Goal: Task Accomplishment & Management: Use online tool/utility

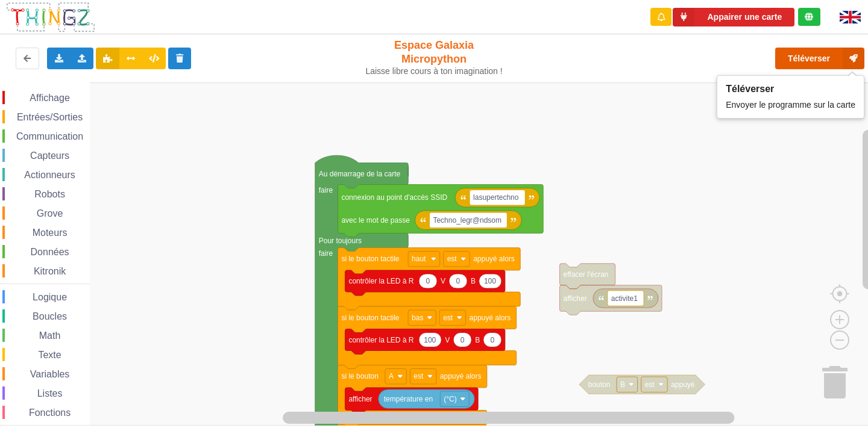
click at [798, 59] on button "Téléverser" at bounding box center [819, 59] width 89 height 22
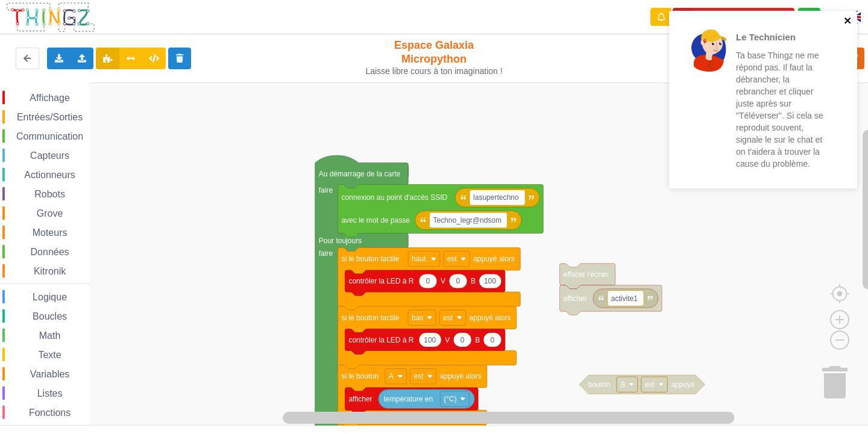
click at [848, 22] on icon "close" at bounding box center [847, 20] width 6 height 6
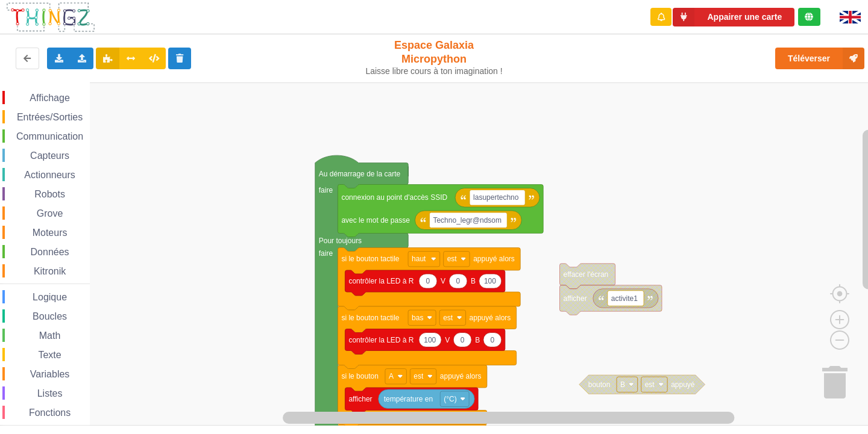
click at [844, 13] on div "Le Technicien Ta base Thingz ne me répond pas. Il faut la débrancher, la rebran…" at bounding box center [762, 10] width 193 height 5
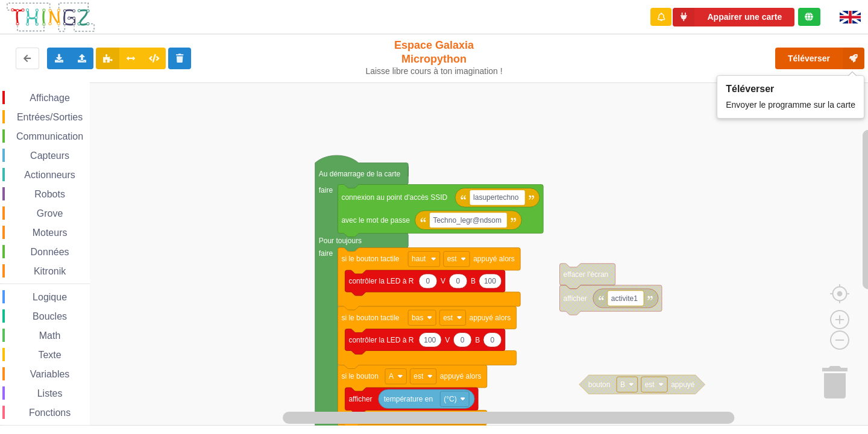
click at [829, 64] on button "Téléverser" at bounding box center [819, 59] width 89 height 22
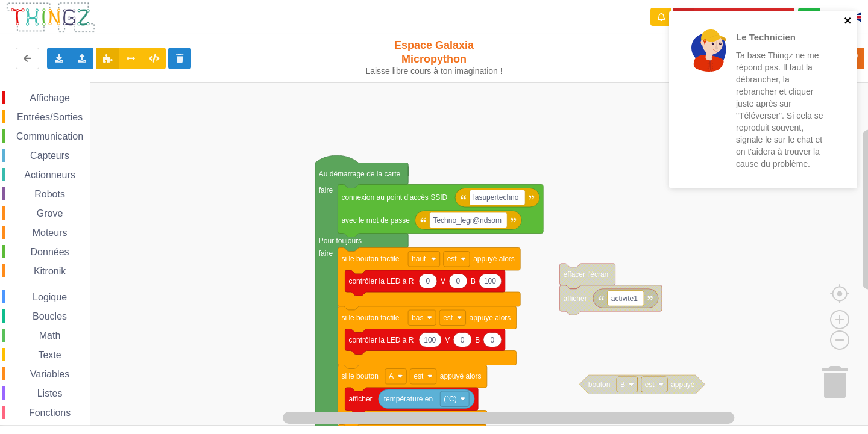
click at [850, 16] on icon "close" at bounding box center [848, 21] width 8 height 10
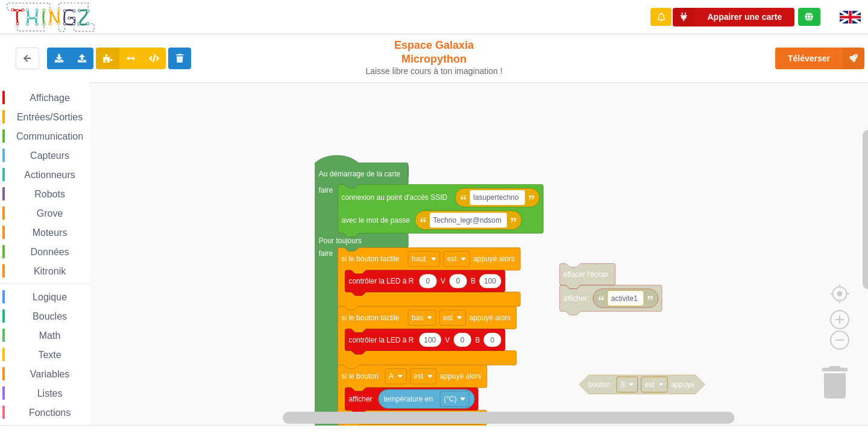
click at [753, 25] on button "Appairer une carte" at bounding box center [734, 17] width 122 height 19
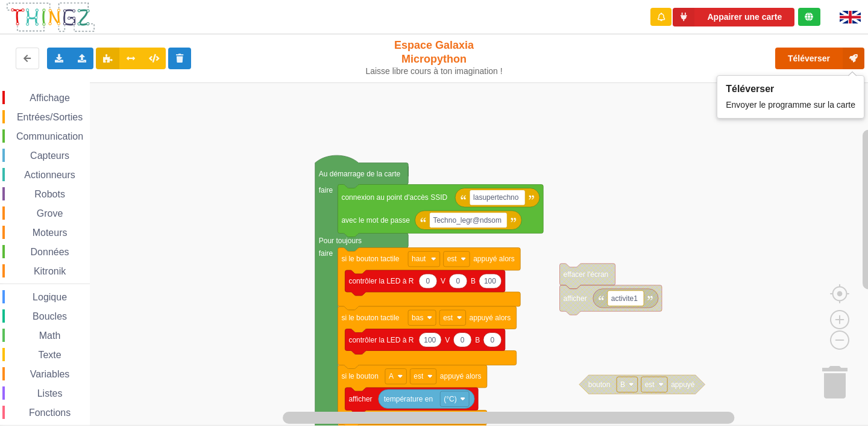
click at [840, 57] on button "Téléverser" at bounding box center [819, 59] width 89 height 22
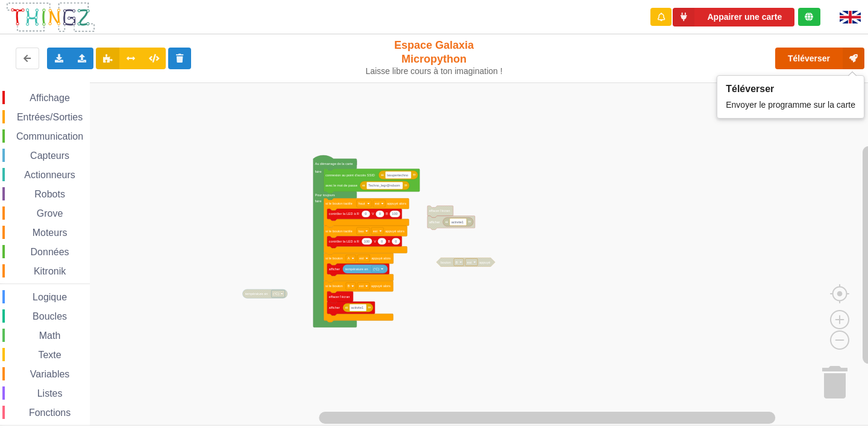
click at [786, 61] on button "Téléverser" at bounding box center [819, 59] width 89 height 22
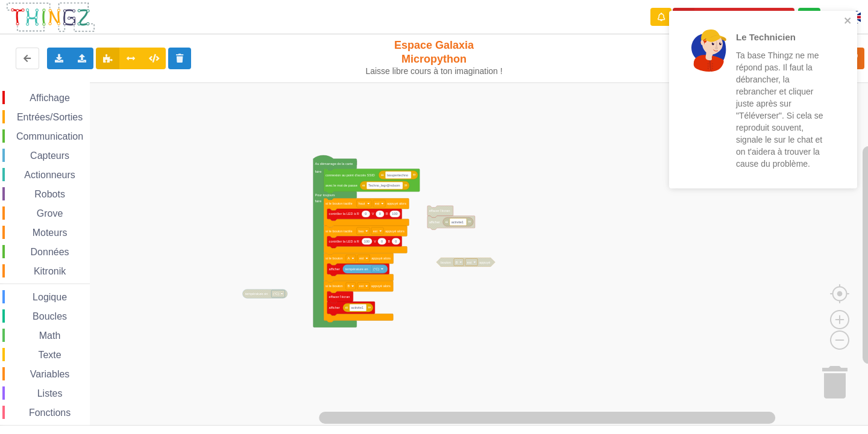
click at [848, 28] on div "Le Technicien Ta base Thingz ne me répond pas. Il faut la débrancher, la rebran…" at bounding box center [763, 100] width 188 height 178
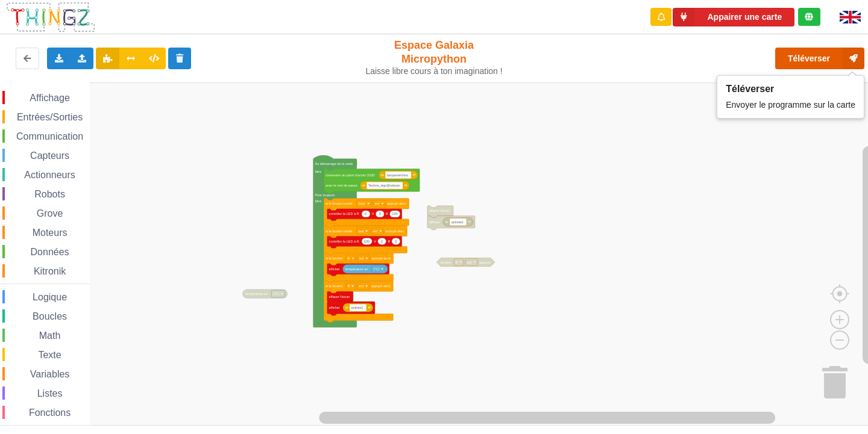
click at [800, 62] on button "Téléverser" at bounding box center [819, 59] width 89 height 22
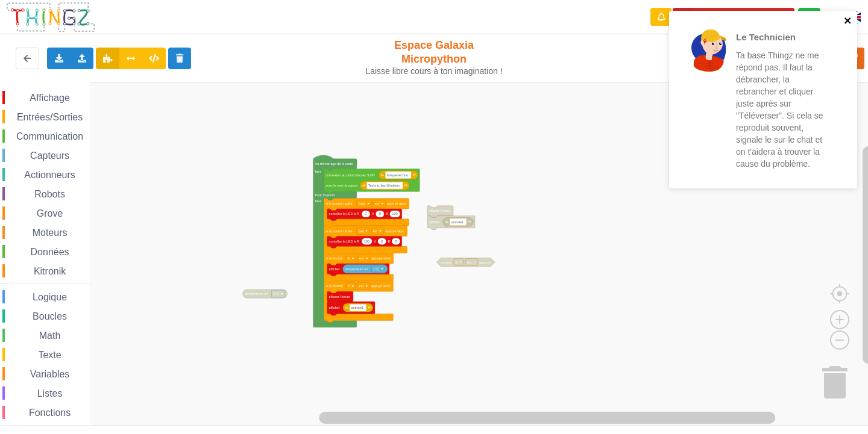
click at [846, 22] on icon "close" at bounding box center [847, 20] width 6 height 6
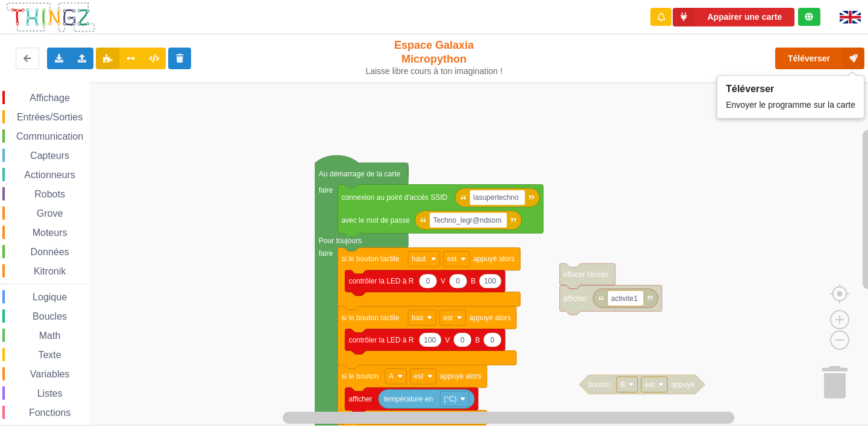
click at [795, 61] on button "Téléverser" at bounding box center [819, 59] width 89 height 22
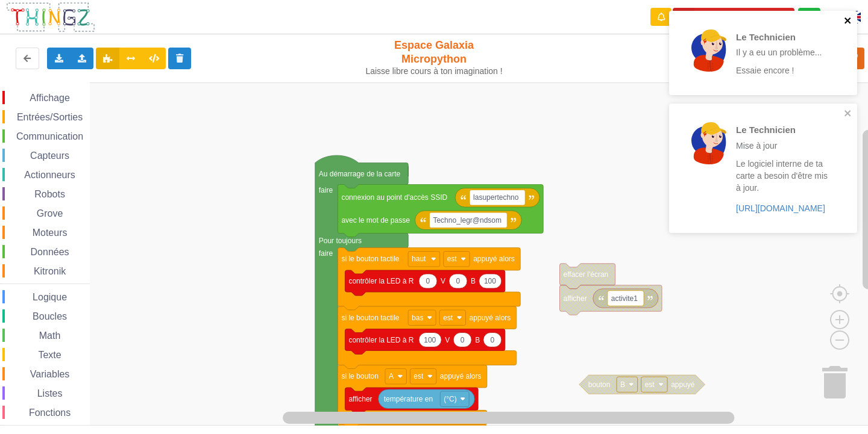
click at [847, 24] on icon "close" at bounding box center [848, 21] width 8 height 10
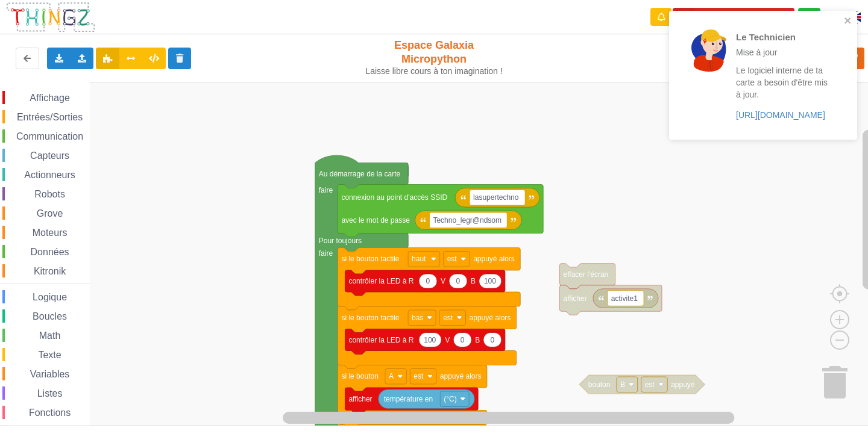
click at [840, 105] on div "Le Technicien Mise à jour Le logiciel interne de ta carte a besoin d'être mis à…" at bounding box center [759, 75] width 170 height 119
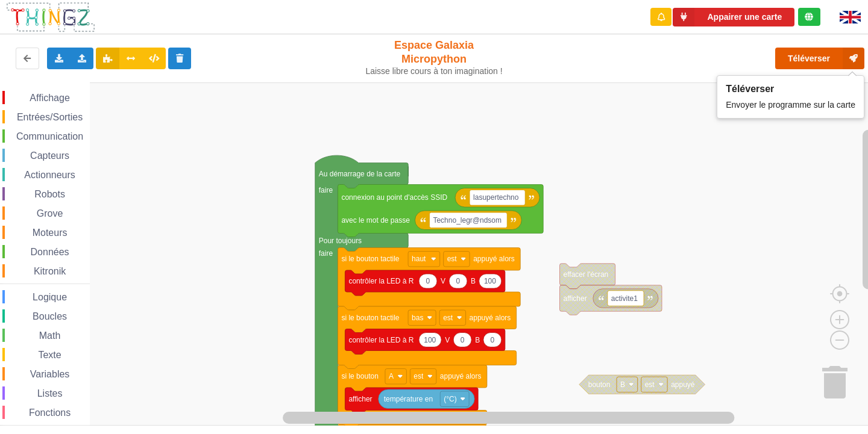
click at [806, 64] on button "Téléverser" at bounding box center [819, 59] width 89 height 22
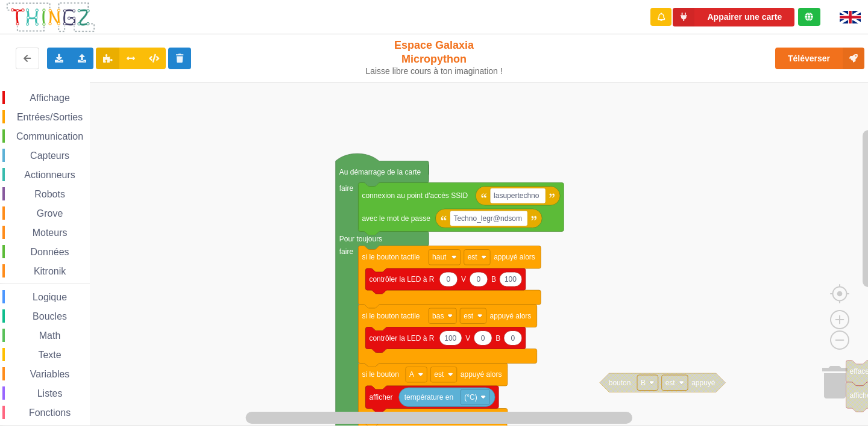
click at [822, 387] on div "Affichage Entrées/Sorties Communication Capteurs Actionneurs Robots Grove Moteu…" at bounding box center [438, 254] width 876 height 343
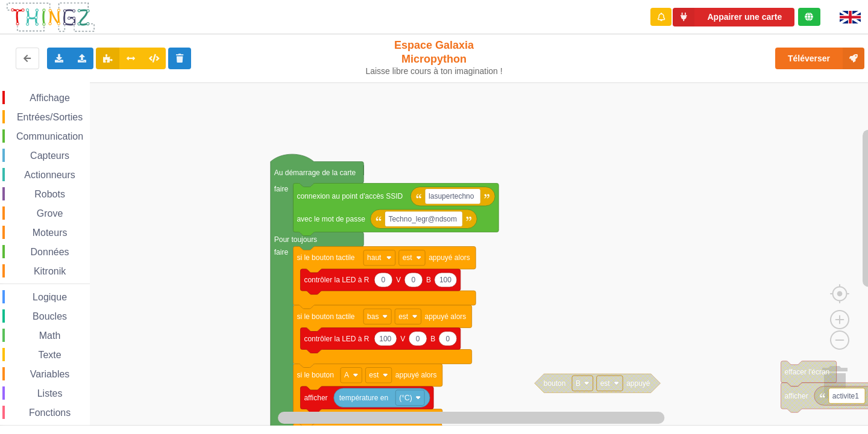
click at [756, 386] on div "Affichage Entrées/Sorties Communication Capteurs Actionneurs Robots Grove Moteu…" at bounding box center [438, 254] width 876 height 343
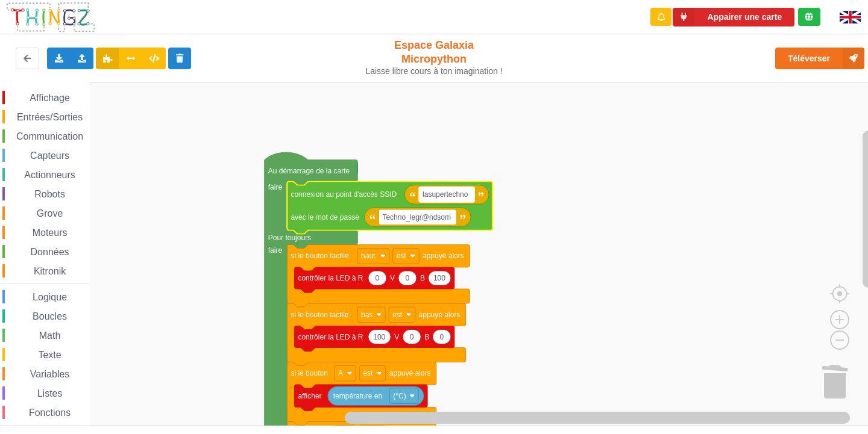
click at [469, 193] on rect "Espace de travail de Blocky" at bounding box center [446, 195] width 55 height 16
type input "NETGEAR38"
click at [429, 223] on rect "Espace de travail de Blocky" at bounding box center [417, 218] width 78 height 16
type input "joyoustuba995"
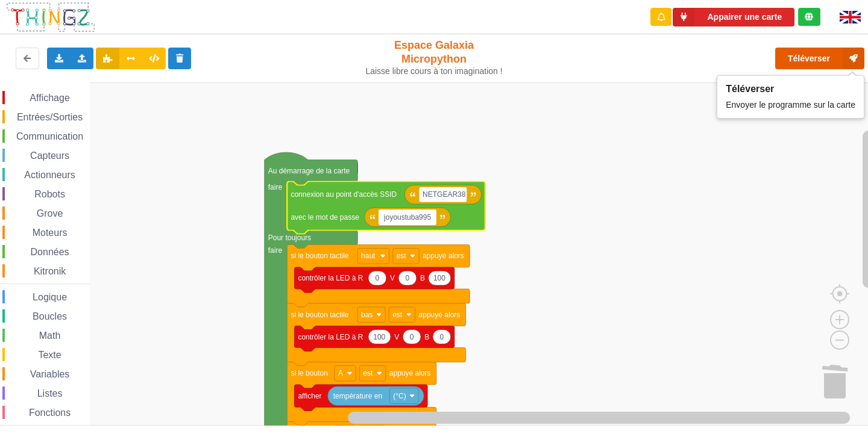
click at [797, 53] on button "Téléverser" at bounding box center [819, 59] width 89 height 22
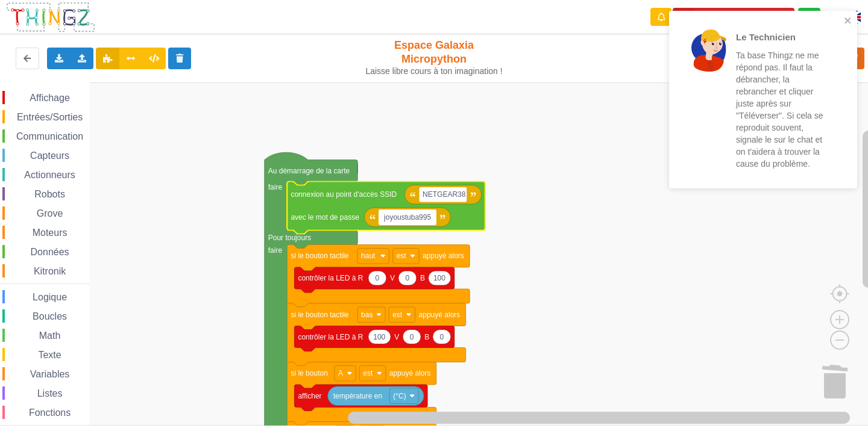
click at [839, 13] on div "Le Technicien Ta base Thingz ne me répond pas. Il faut la débrancher, la rebran…" at bounding box center [763, 100] width 188 height 178
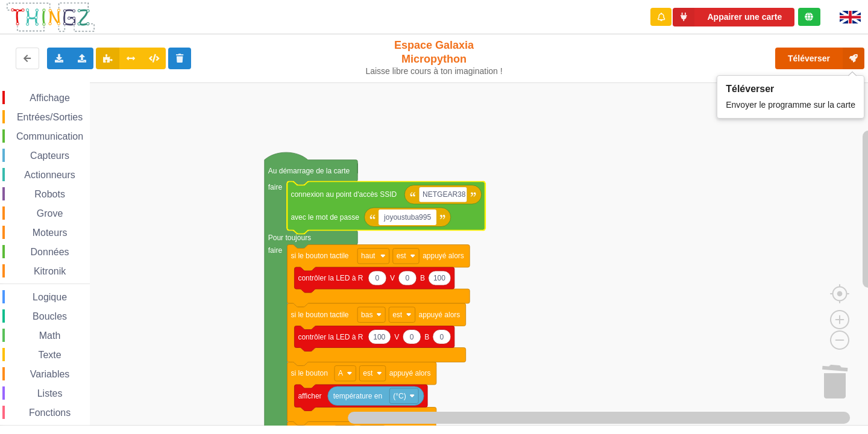
click at [801, 63] on button "Téléverser" at bounding box center [819, 59] width 89 height 22
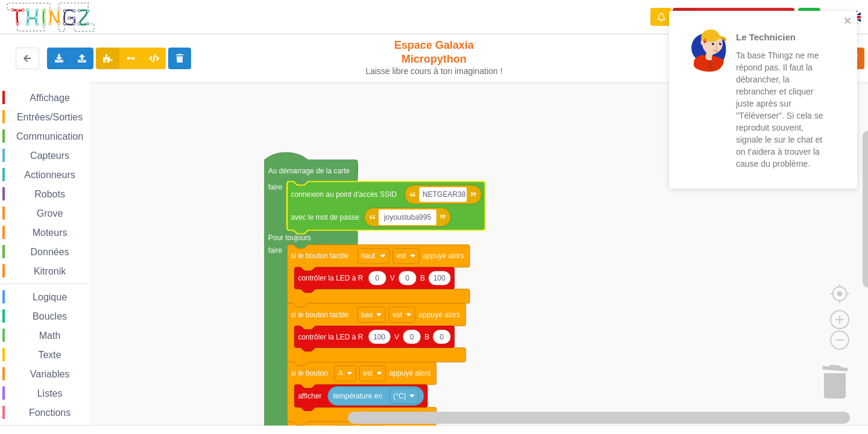
click at [848, 15] on div "Le Technicien Ta base Thingz ne me répond pas. Il faut la débrancher, la rebran…" at bounding box center [763, 100] width 188 height 178
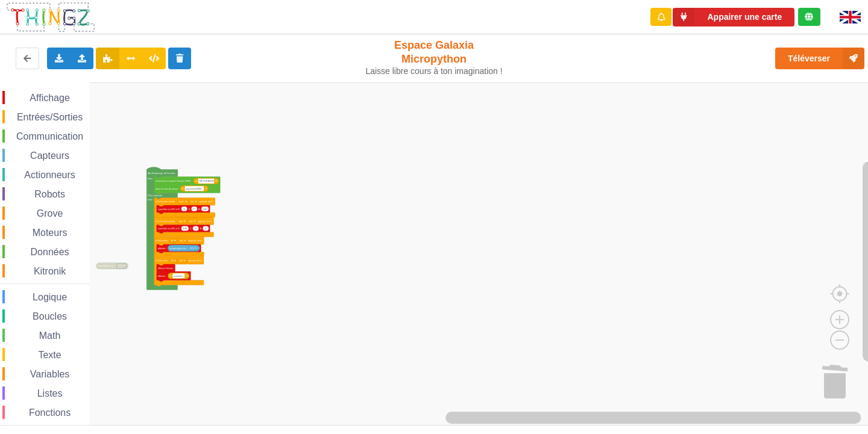
click at [286, 202] on div "Affichage Entrées/Sorties Communication Capteurs Actionneurs Robots Grove Moteu…" at bounding box center [438, 254] width 876 height 343
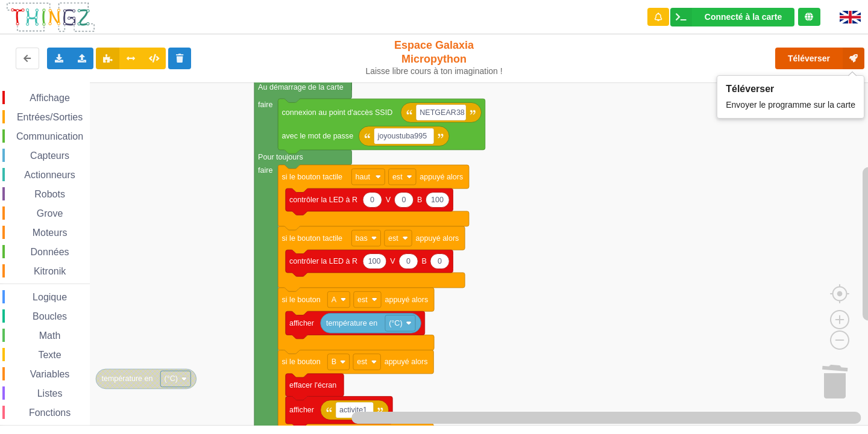
click at [817, 65] on button "Téléverser" at bounding box center [819, 59] width 89 height 22
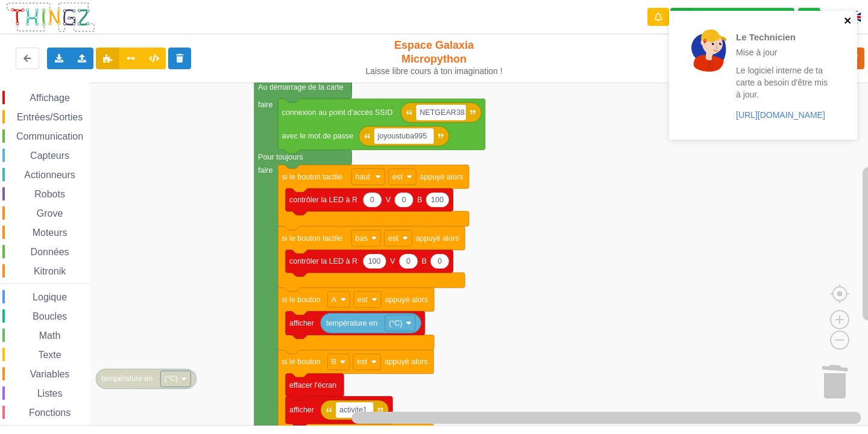
click at [849, 16] on icon "close" at bounding box center [848, 21] width 8 height 10
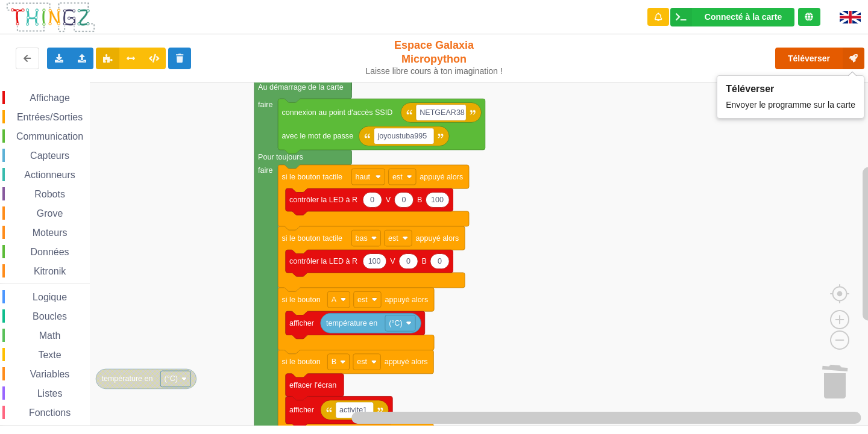
click at [813, 62] on button "Téléverser" at bounding box center [819, 59] width 89 height 22
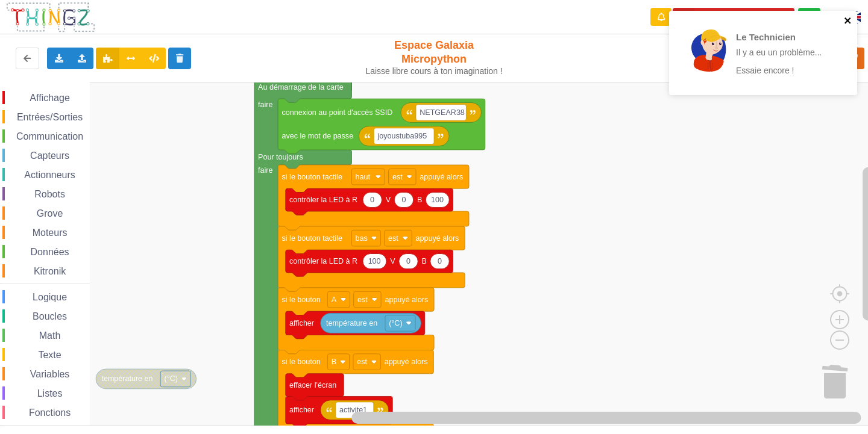
click at [845, 20] on icon "close" at bounding box center [848, 21] width 8 height 10
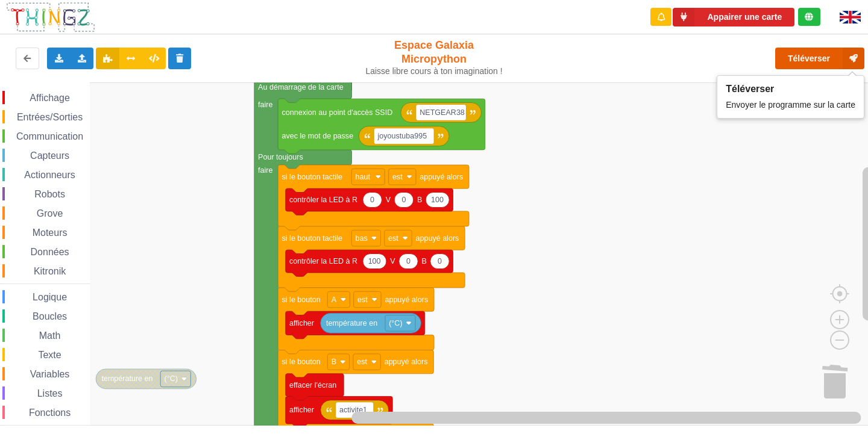
click at [814, 51] on button "Téléverser" at bounding box center [819, 59] width 89 height 22
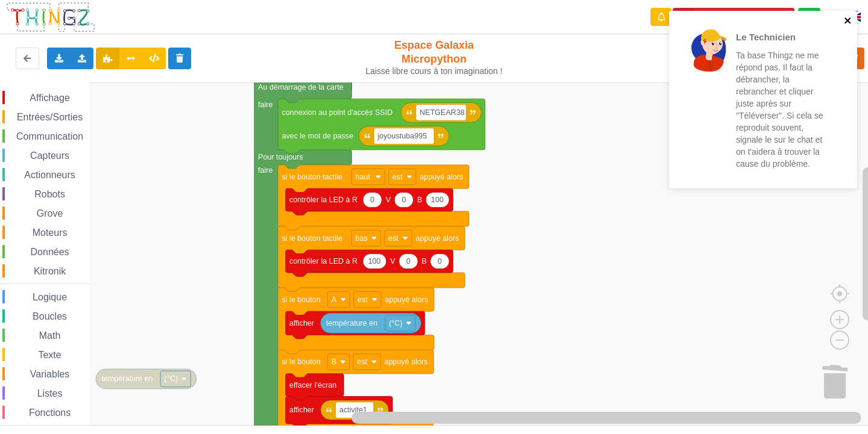
click at [845, 19] on icon "close" at bounding box center [848, 21] width 8 height 10
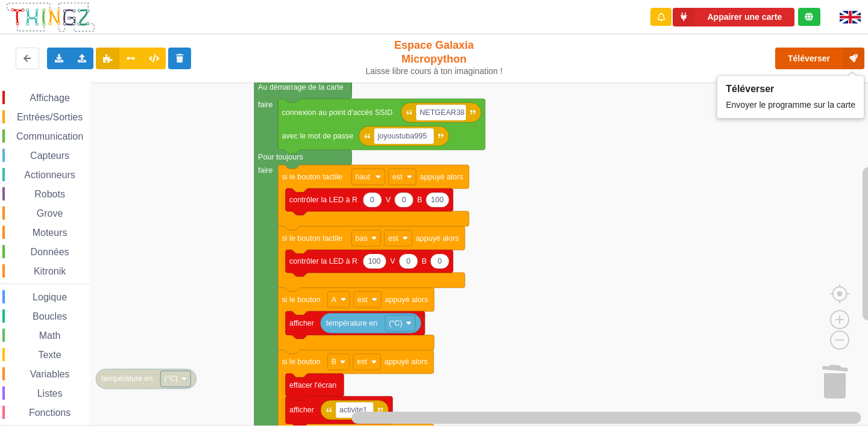
click at [795, 50] on button "Téléverser" at bounding box center [819, 59] width 89 height 22
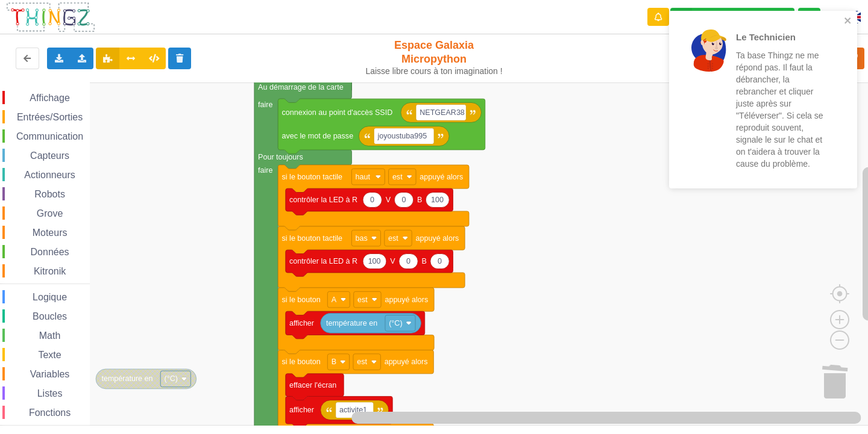
click at [849, 14] on div "Le Technicien Ta base Thingz ne me répond pas. Il faut la débrancher, la rebran…" at bounding box center [763, 100] width 188 height 178
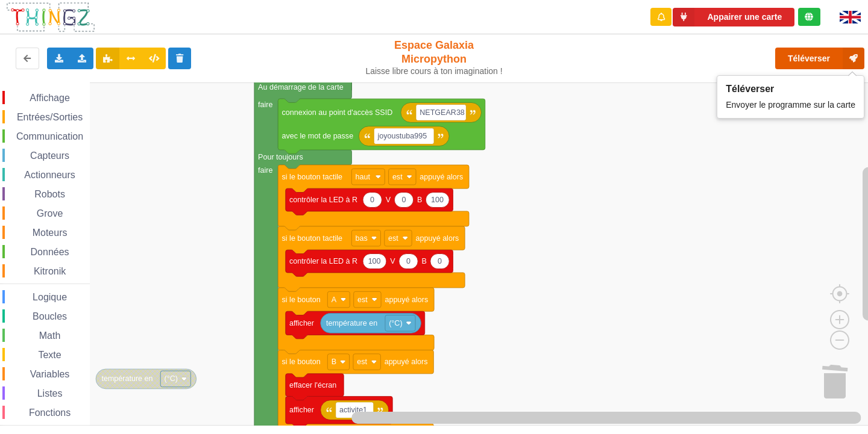
click at [821, 54] on button "Téléverser" at bounding box center [819, 59] width 89 height 22
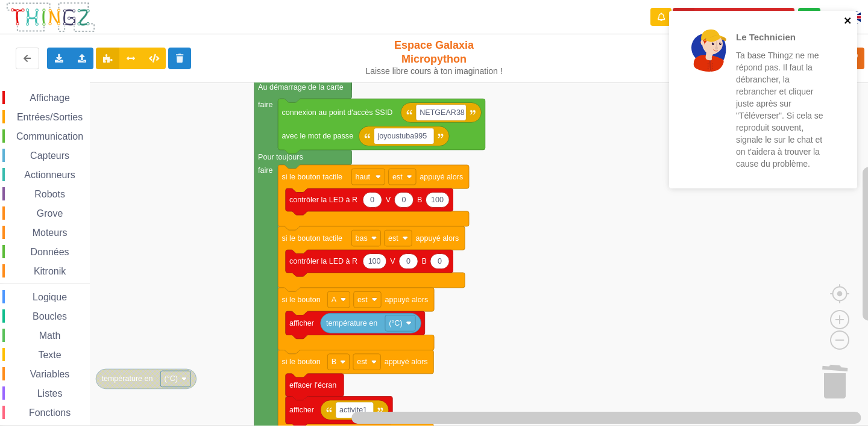
click at [844, 20] on icon "close" at bounding box center [848, 21] width 8 height 10
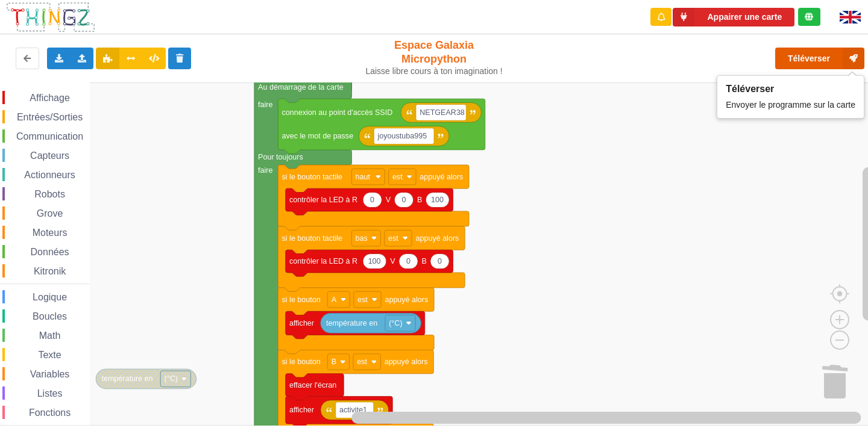
click at [801, 59] on button "Téléverser" at bounding box center [819, 59] width 89 height 22
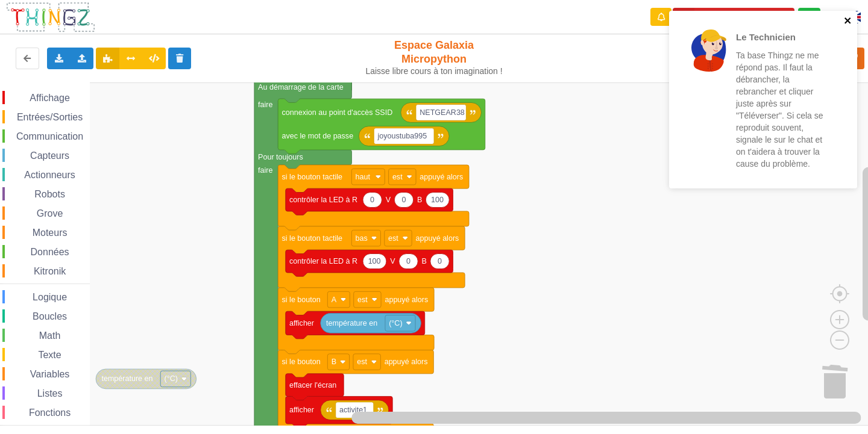
click at [847, 16] on icon "close" at bounding box center [848, 21] width 8 height 10
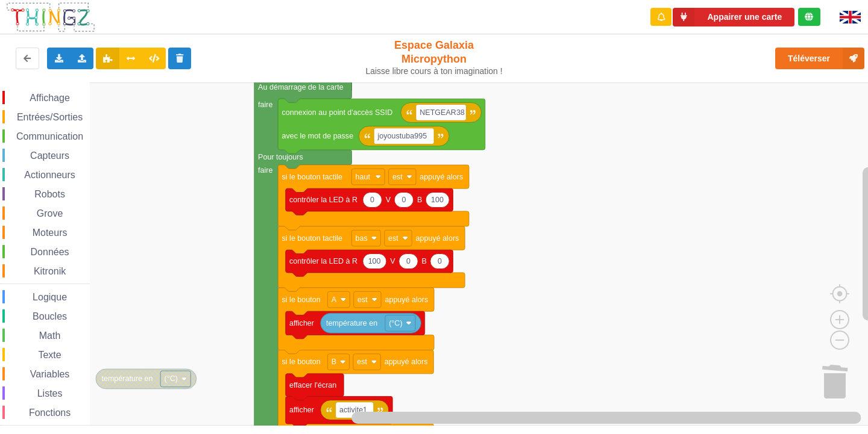
click at [841, 67] on div "Le Technicien Ta base Thingz ne me répond pas. Il faut la débrancher, la rebran…" at bounding box center [762, 103] width 193 height 191
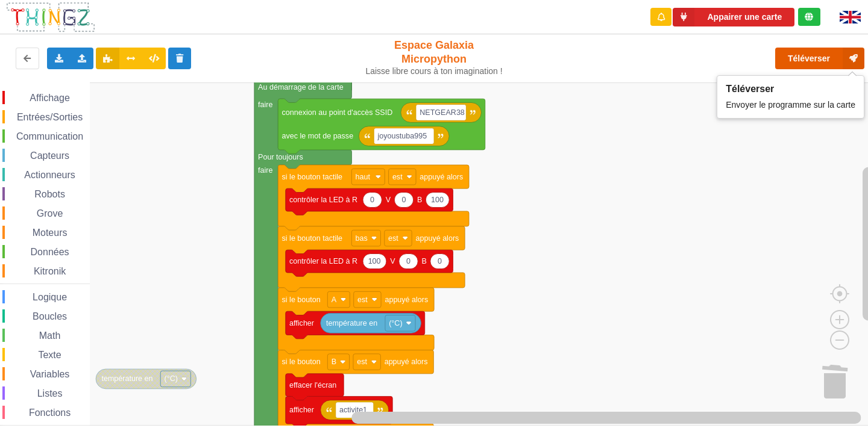
click at [798, 53] on button "Téléverser" at bounding box center [819, 59] width 89 height 22
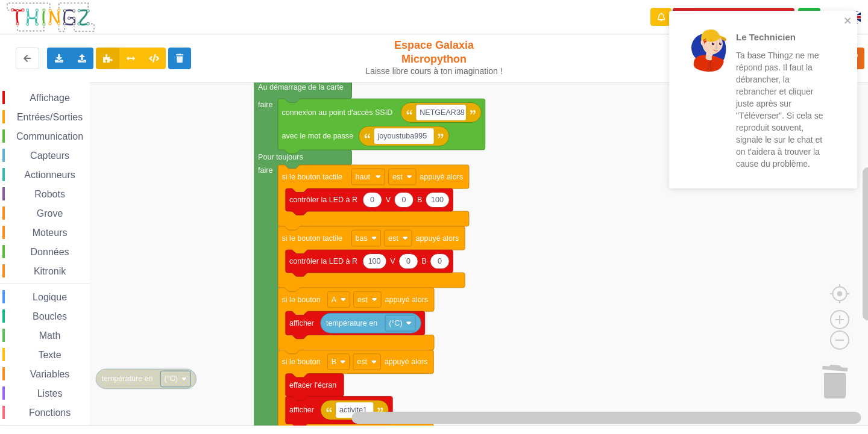
click at [841, 20] on div "Le Technicien Ta base Thingz ne me répond pas. Il faut la débrancher, la rebran…" at bounding box center [759, 100] width 170 height 168
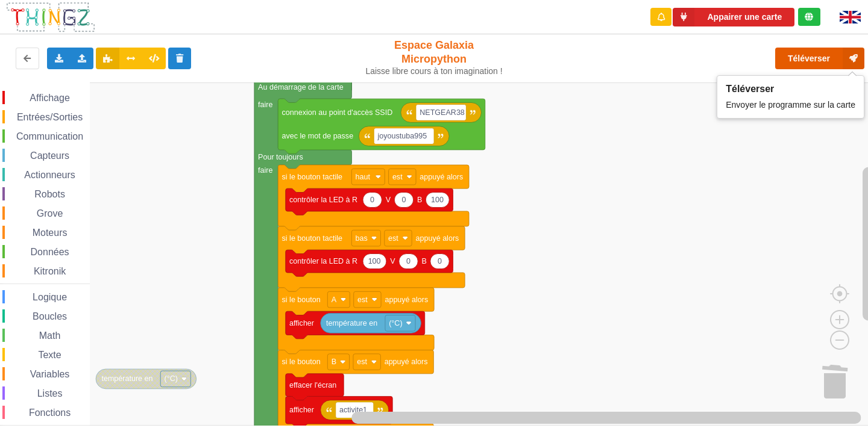
click at [830, 55] on button "Téléverser" at bounding box center [819, 59] width 89 height 22
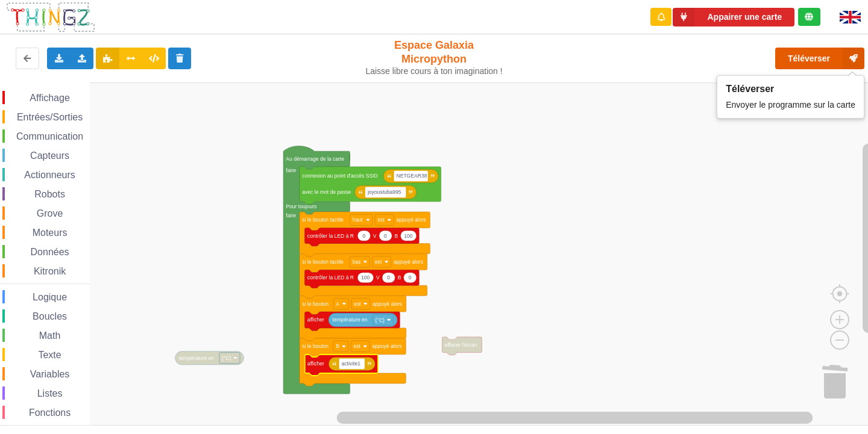
click at [798, 61] on button "Téléverser" at bounding box center [819, 59] width 89 height 22
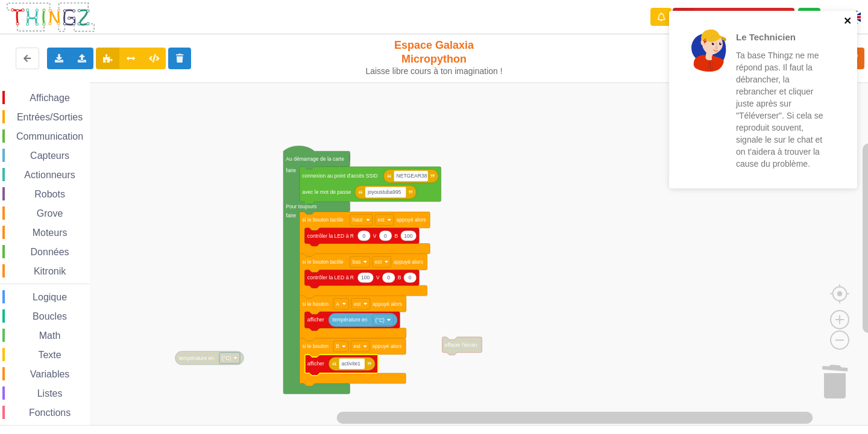
click at [848, 18] on icon "close" at bounding box center [848, 21] width 8 height 10
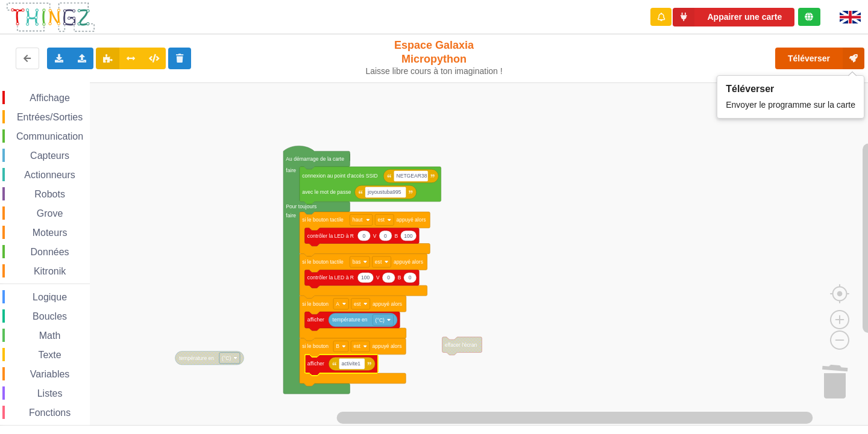
click at [797, 61] on button "Téléverser" at bounding box center [819, 59] width 89 height 22
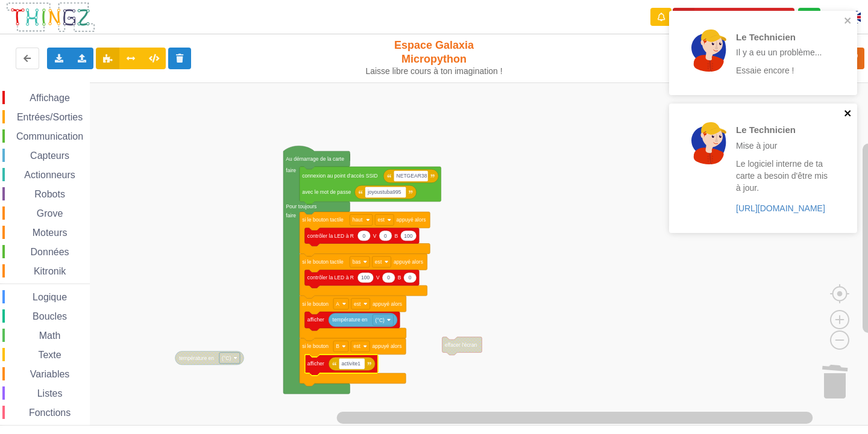
click at [845, 117] on icon "close" at bounding box center [848, 113] width 8 height 10
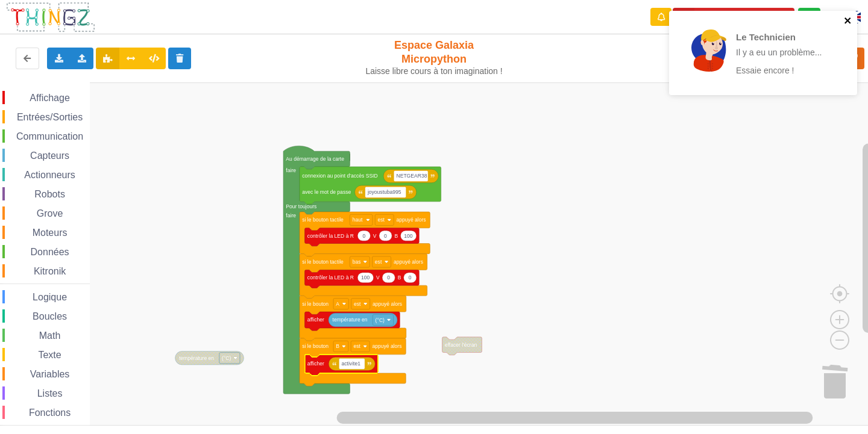
click at [847, 19] on icon "close" at bounding box center [847, 20] width 6 height 6
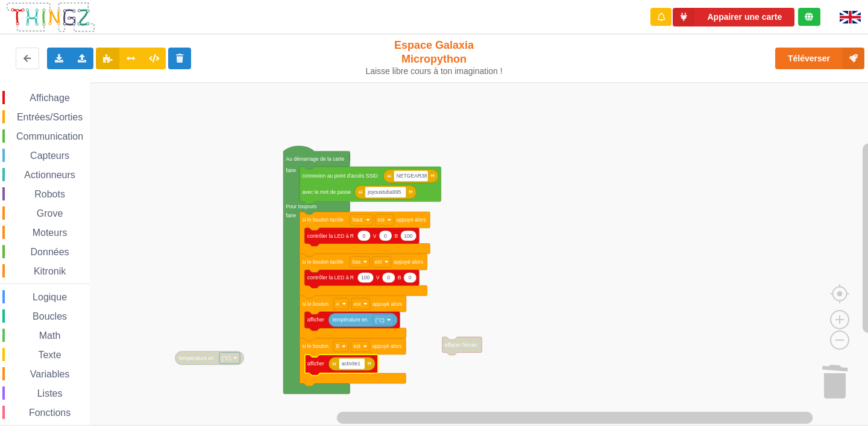
click at [50, 100] on span "Affichage" at bounding box center [49, 98] width 43 height 10
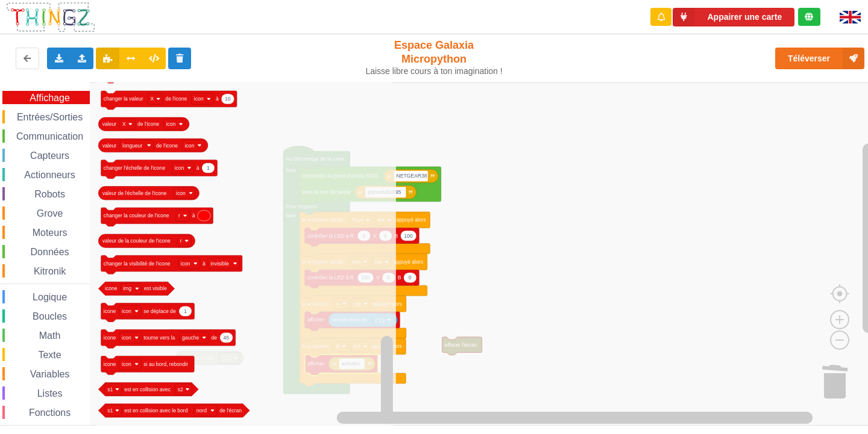
click at [33, 133] on span "Communication" at bounding box center [49, 136] width 71 height 10
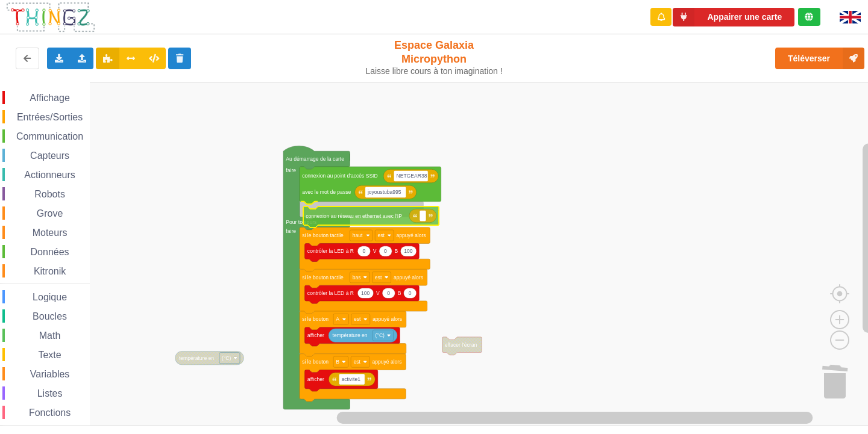
click at [362, 221] on div "Affichage Entrées/Sorties Communication Capteurs Actionneurs Robots Grove Moteu…" at bounding box center [438, 254] width 876 height 343
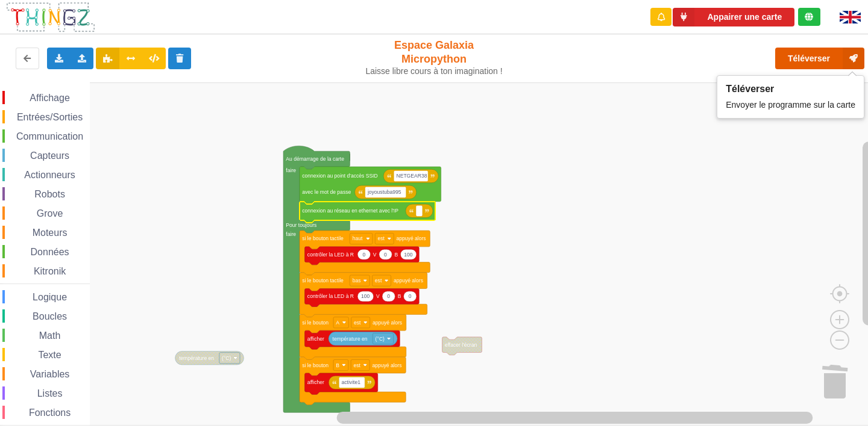
click at [809, 61] on button "Téléverser" at bounding box center [819, 59] width 89 height 22
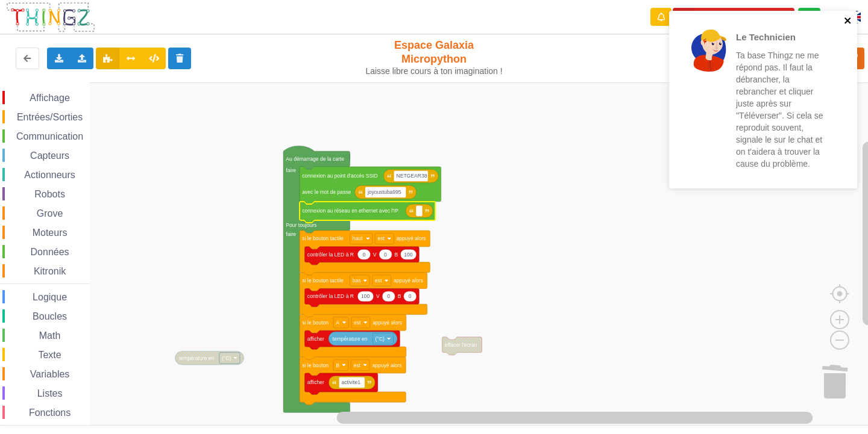
click at [845, 22] on icon "close" at bounding box center [847, 20] width 6 height 6
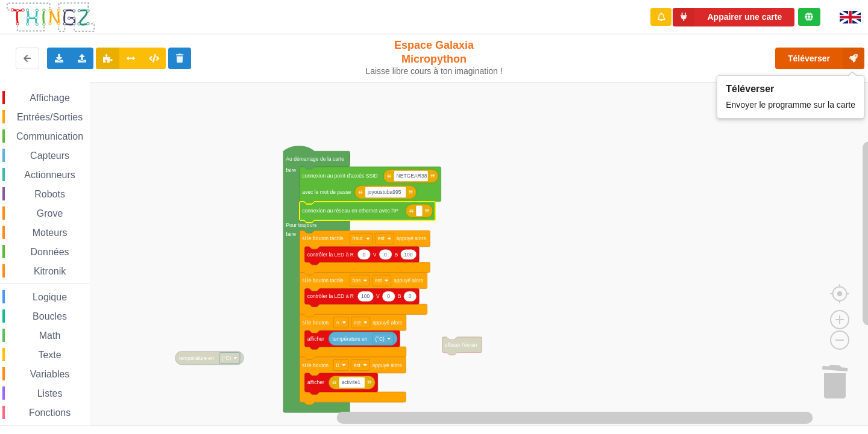
click at [854, 56] on icon at bounding box center [853, 59] width 22 height 22
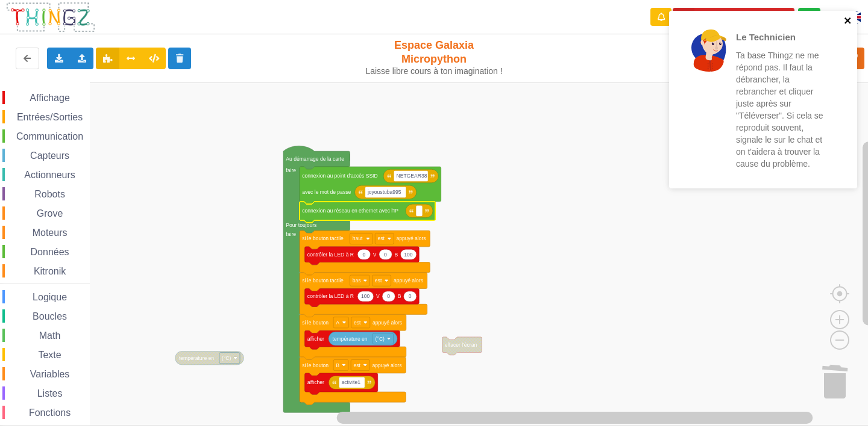
click at [848, 20] on icon "close" at bounding box center [847, 20] width 6 height 6
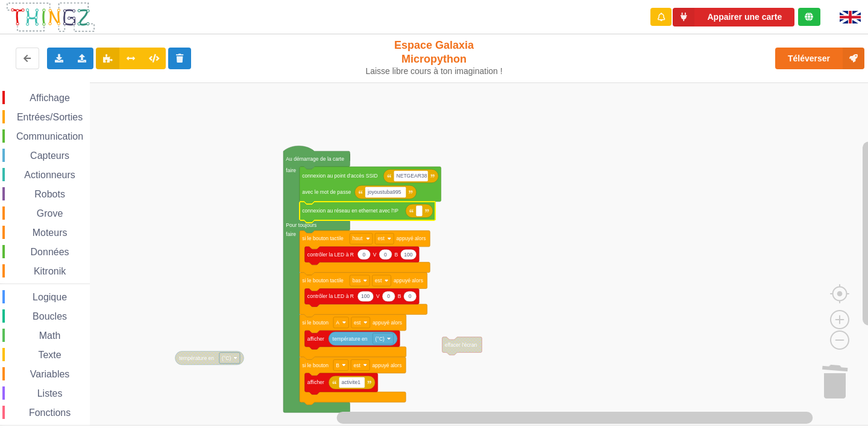
click at [761, 17] on div "Le Technicien Ta base Thingz ne me répond pas. Il faut la débrancher, la rebran…" at bounding box center [762, 103] width 193 height 191
click at [746, 25] on button "Appairer une carte" at bounding box center [734, 17] width 122 height 19
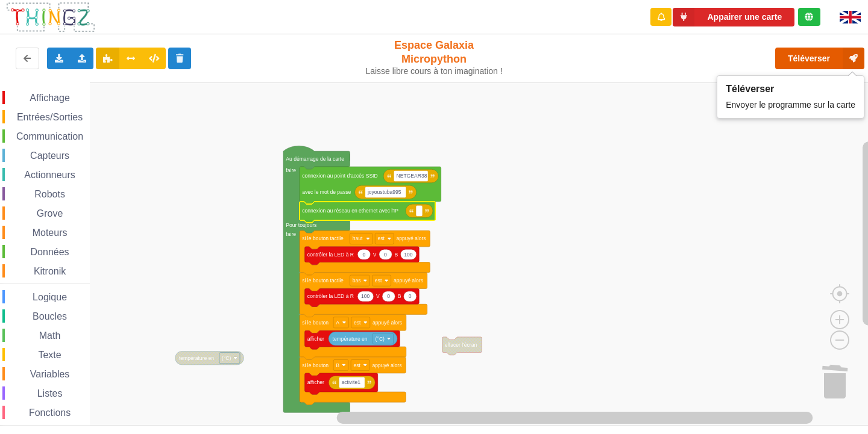
click at [817, 63] on button "Téléverser" at bounding box center [819, 59] width 89 height 22
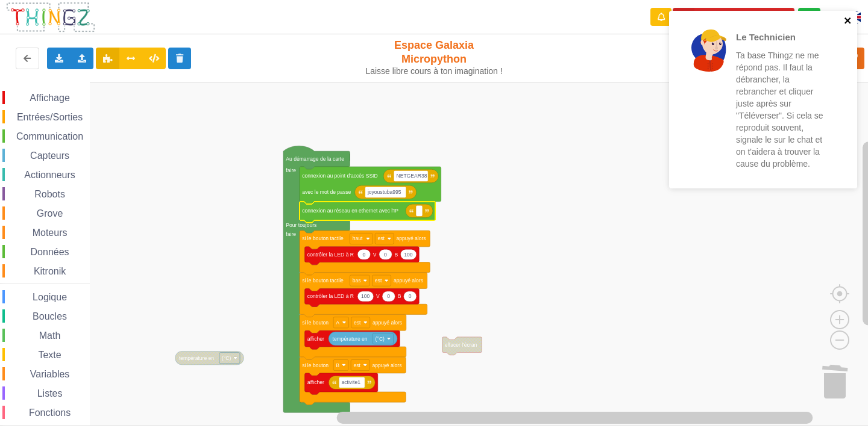
click at [845, 26] on button "close" at bounding box center [848, 21] width 8 height 11
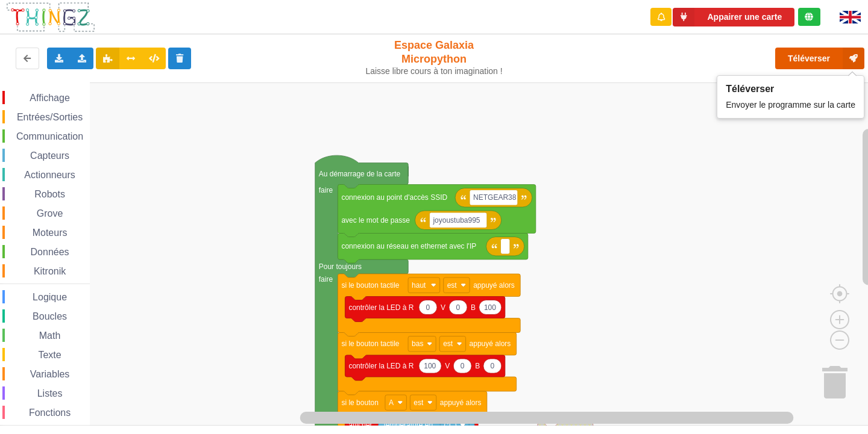
click at [786, 65] on button "Téléverser" at bounding box center [819, 59] width 89 height 22
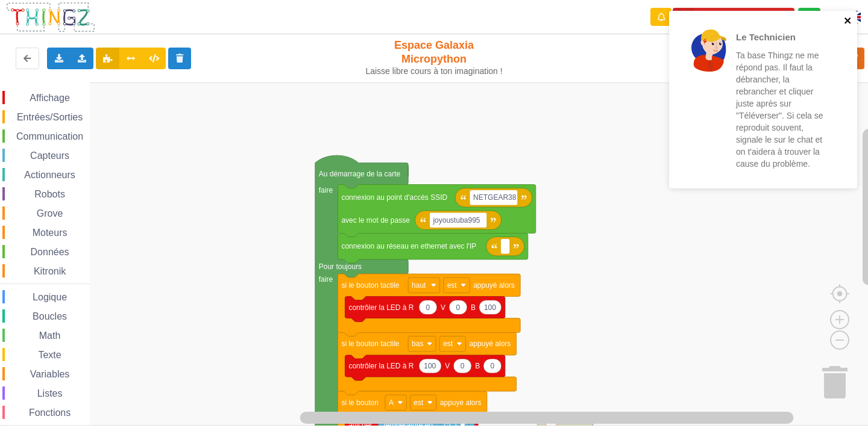
click at [844, 19] on icon "close" at bounding box center [848, 21] width 8 height 10
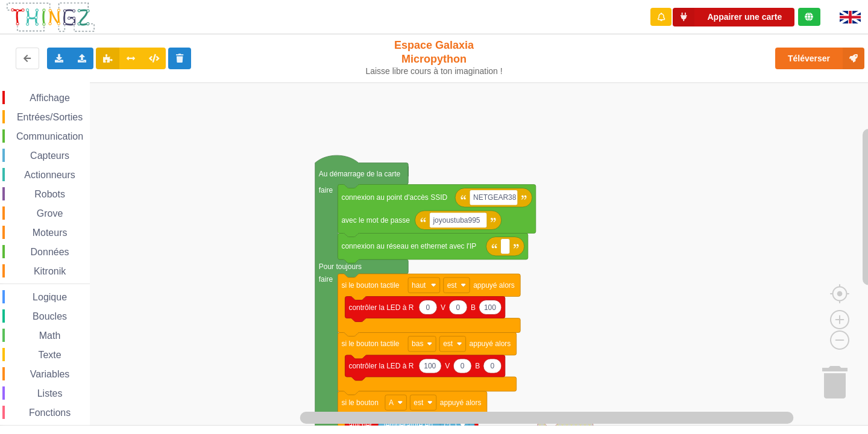
click at [768, 16] on button "Appairer une carte" at bounding box center [734, 17] width 122 height 19
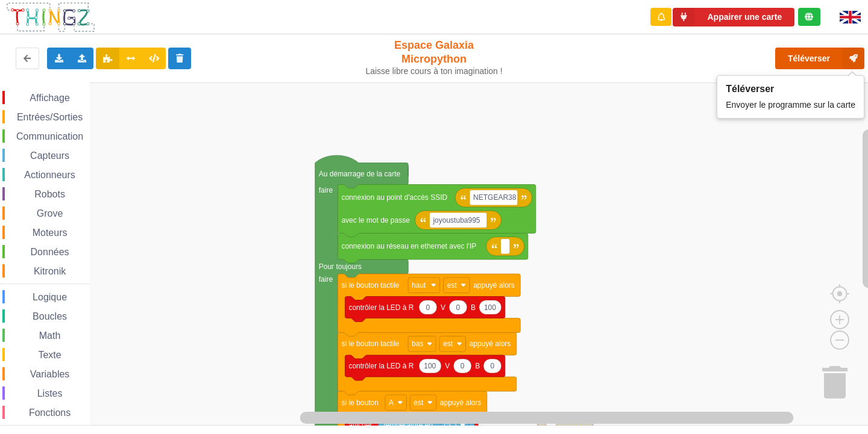
click at [795, 62] on button "Téléverser" at bounding box center [819, 59] width 89 height 22
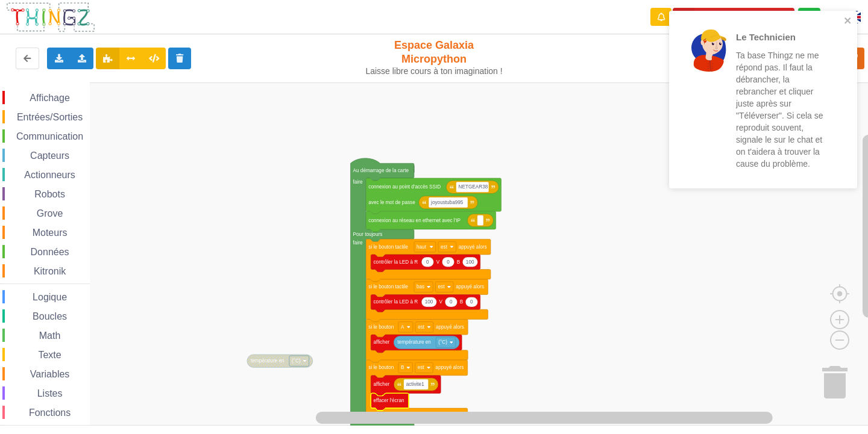
click at [846, 13] on div "Le Technicien Ta base Thingz ne me répond pas. Il faut la débrancher, la rebran…" at bounding box center [763, 100] width 188 height 178
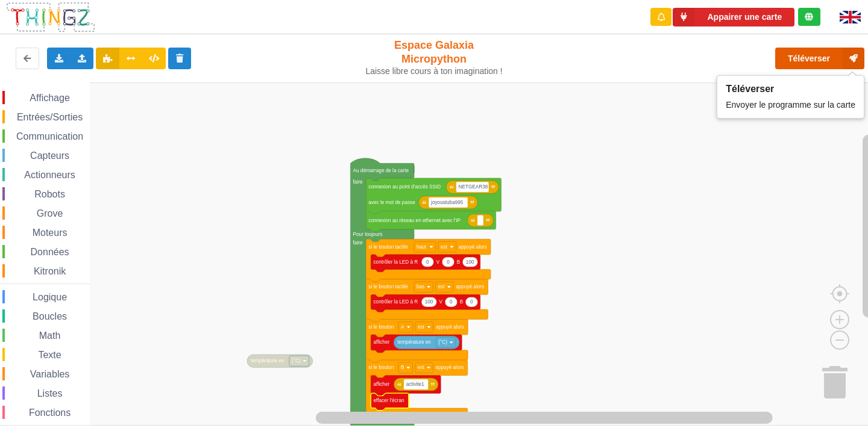
click at [821, 60] on button "Téléverser" at bounding box center [819, 59] width 89 height 22
